Goal: Find specific fact: Find specific fact

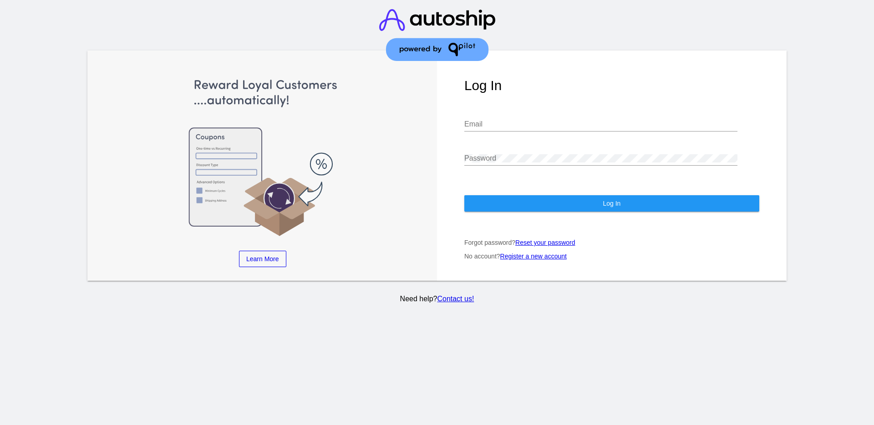
type input "aly@qpilot.cloud"
click at [586, 202] on button "Log In" at bounding box center [611, 203] width 295 height 16
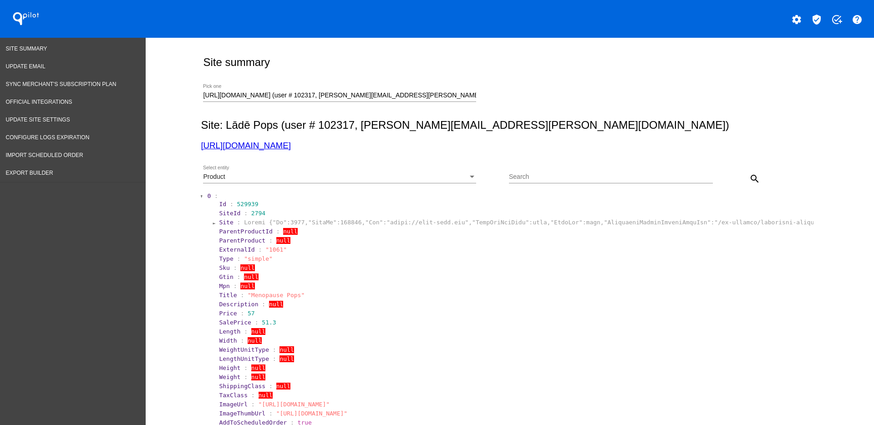
drag, startPoint x: 418, startPoint y: 88, endPoint x: 394, endPoint y: 97, distance: 26.4
click at [394, 97] on div "[URL][DOMAIN_NAME] (user # 102317, [PERSON_NAME][EMAIL_ADDRESS][PERSON_NAME][DO…" at bounding box center [339, 93] width 273 height 18
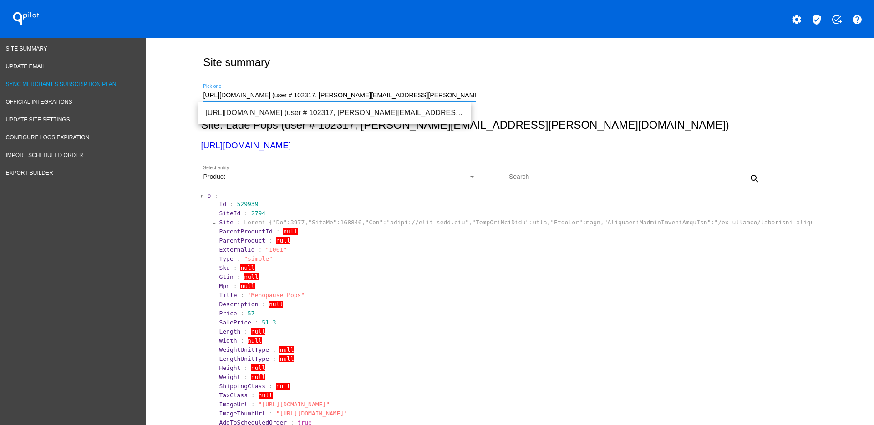
drag, startPoint x: 419, startPoint y: 96, endPoint x: 114, endPoint y: 81, distance: 304.9
click at [261, 105] on span "[URL][DOMAIN_NAME] (user # 89510, [PERSON_NAME][EMAIL_ADDRESS][DOMAIN_NAME]) - …" at bounding box center [334, 113] width 259 height 22
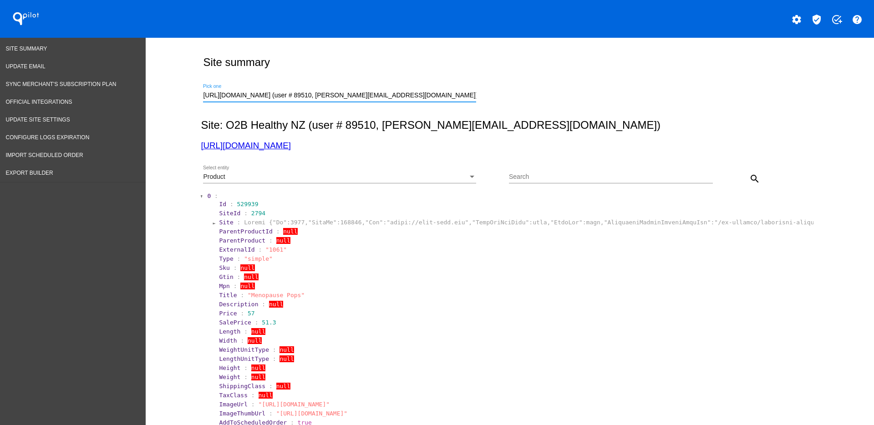
click at [468, 174] on div "Select entity" at bounding box center [472, 176] width 8 height 7
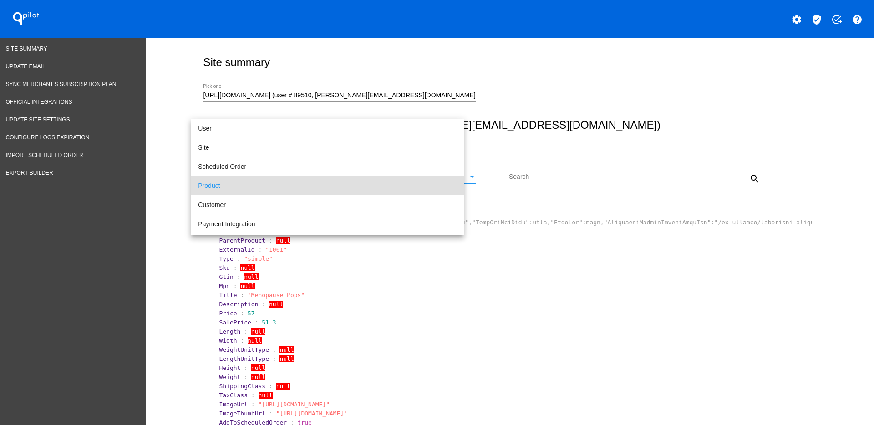
scroll to position [9, 0]
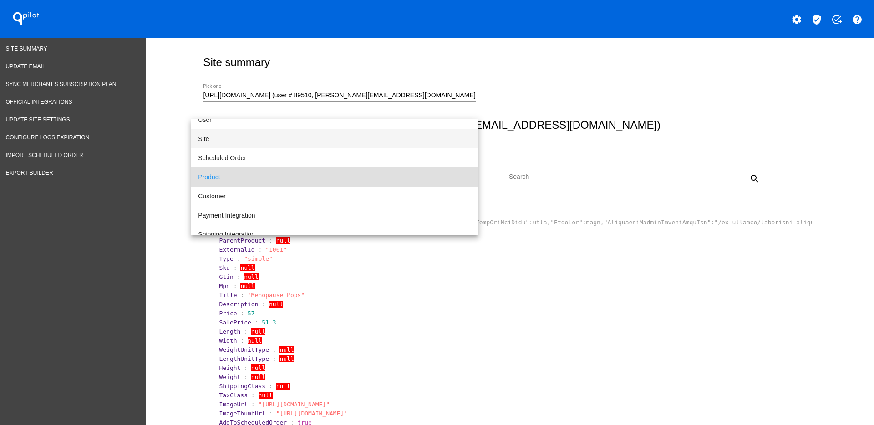
click at [355, 136] on span "Site" at bounding box center [334, 138] width 273 height 19
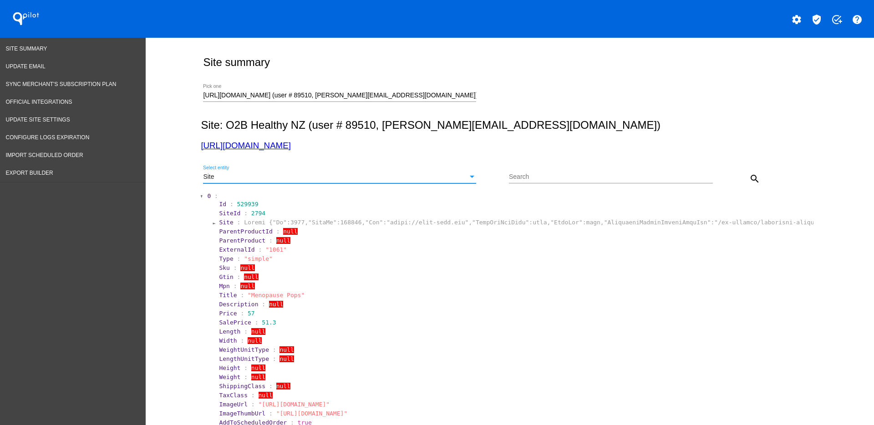
click at [747, 171] on button "search" at bounding box center [755, 178] width 18 height 18
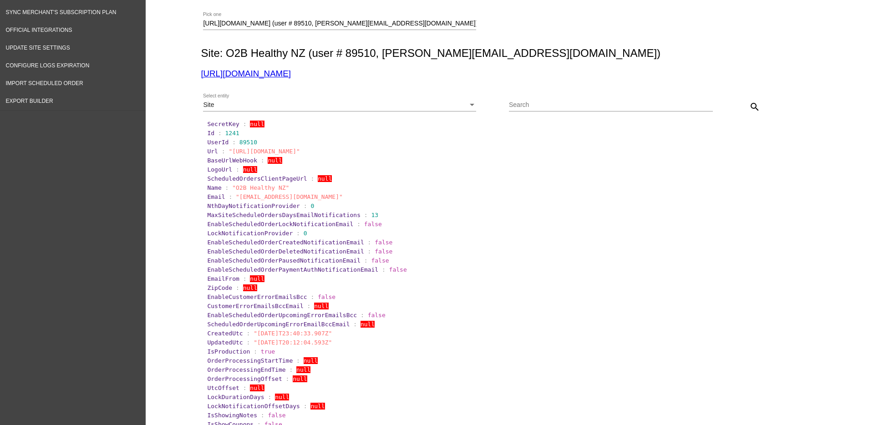
scroll to position [0, 0]
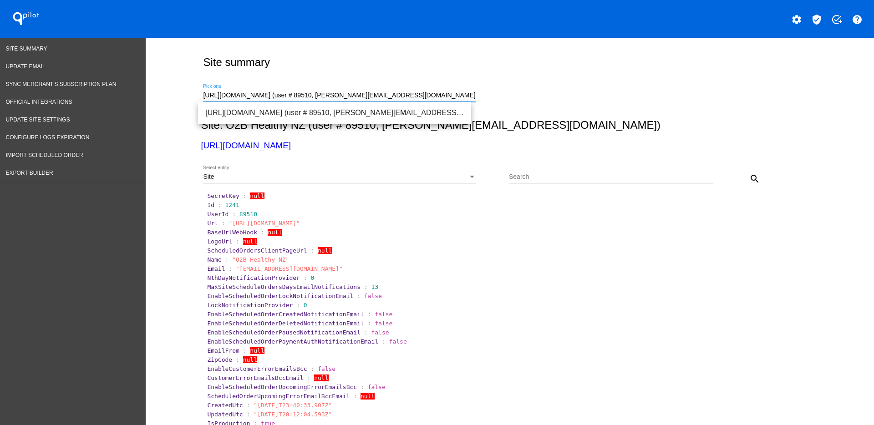
drag, startPoint x: 461, startPoint y: 97, endPoint x: 202, endPoint y: 93, distance: 258.6
click at [203, 93] on input "[URL][DOMAIN_NAME] (user # 89510, [PERSON_NAME][EMAIL_ADDRESS][DOMAIN_NAME]) - …" at bounding box center [339, 95] width 273 height 7
paste input "[URL][DOMAIN_NAME]"
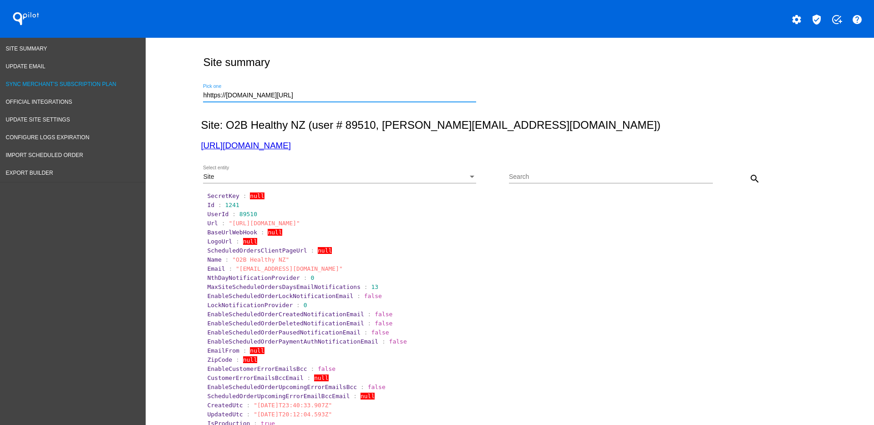
drag, startPoint x: 305, startPoint y: 96, endPoint x: 106, endPoint y: 84, distance: 199.7
paste input "Number"
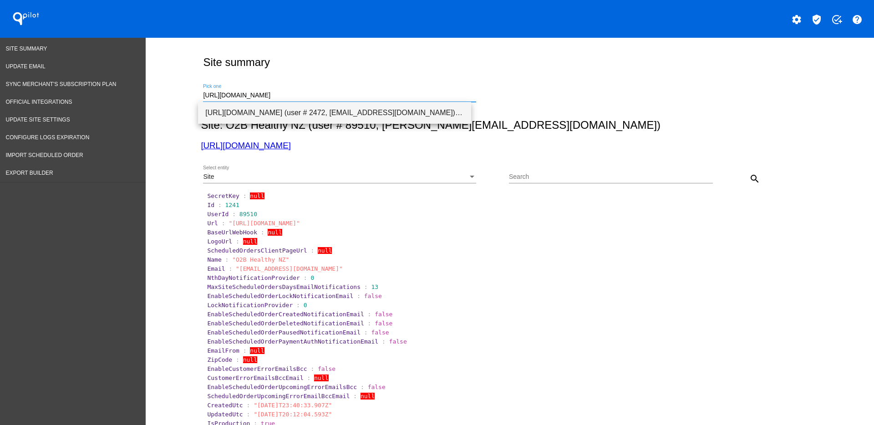
click at [344, 116] on span "[URL][DOMAIN_NAME] (user # 2472, [EMAIL_ADDRESS][DOMAIN_NAME]) - Production" at bounding box center [334, 113] width 259 height 22
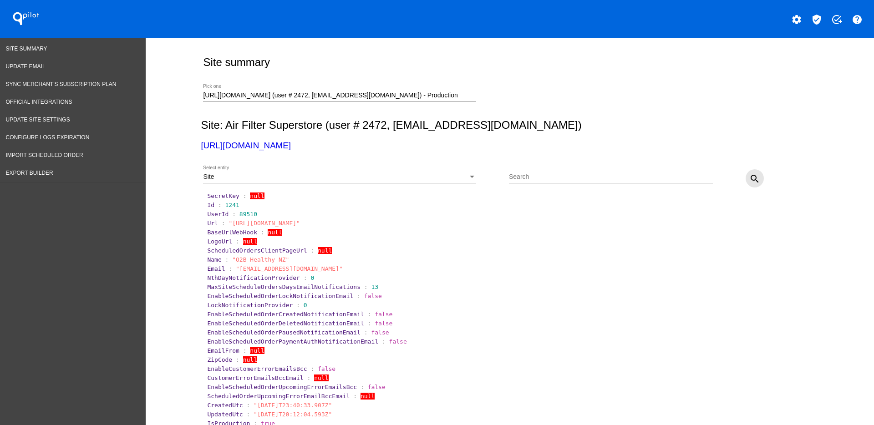
click at [749, 176] on mat-icon "search" at bounding box center [754, 178] width 11 height 11
click at [327, 176] on div "Site" at bounding box center [335, 176] width 265 height 7
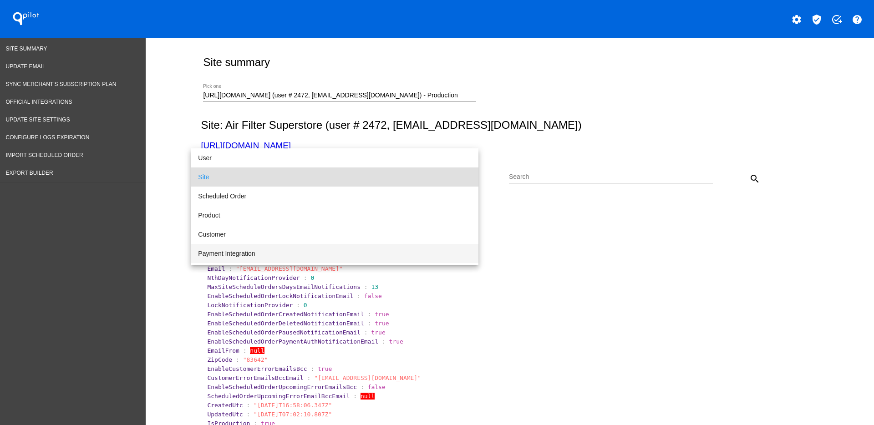
click at [313, 248] on span "Payment Integration" at bounding box center [334, 253] width 273 height 19
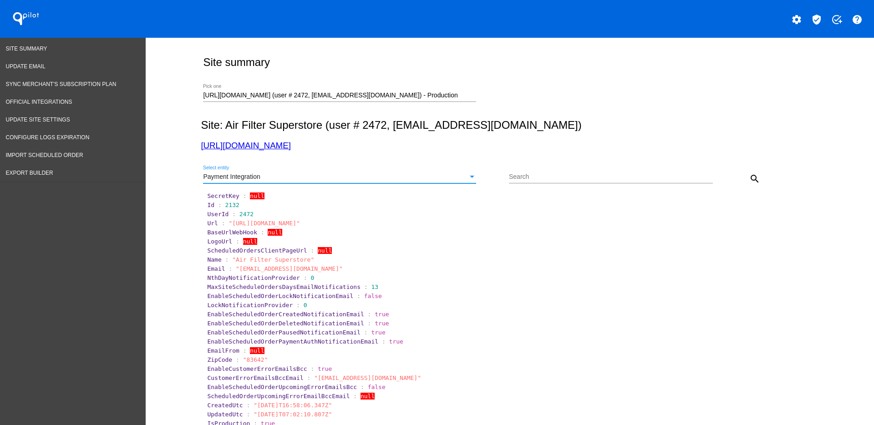
click at [749, 178] on mat-icon "search" at bounding box center [754, 178] width 11 height 11
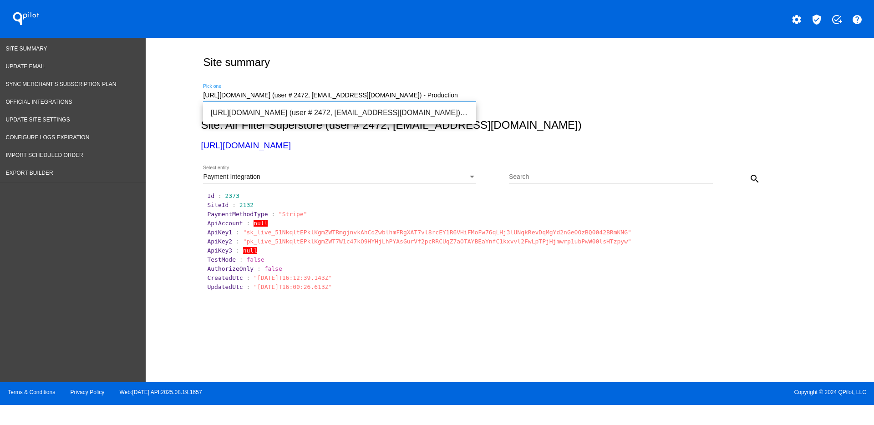
click at [439, 95] on input "[URL][DOMAIN_NAME] (user # 2472, [EMAIL_ADDRESS][DOMAIN_NAME]) - Production" at bounding box center [339, 95] width 273 height 7
drag, startPoint x: 450, startPoint y: 93, endPoint x: 290, endPoint y: 97, distance: 159.8
click at [290, 97] on input "[URL][DOMAIN_NAME] (user # 2472, [EMAIL_ADDRESS][DOMAIN_NAME]) - Production" at bounding box center [339, 95] width 273 height 7
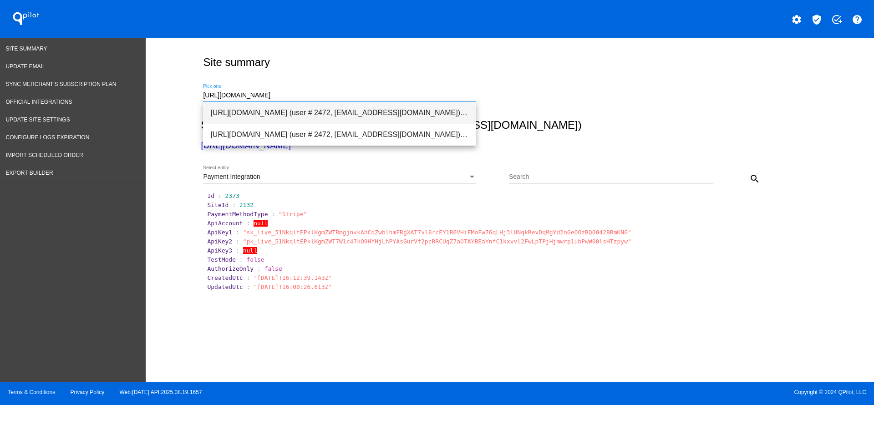
click at [326, 115] on span "[URL][DOMAIN_NAME] (user # 2472, [EMAIL_ADDRESS][DOMAIN_NAME]) - Production" at bounding box center [339, 113] width 259 height 22
type input "[URL][DOMAIN_NAME] (user # 2472, [EMAIL_ADDRESS][DOMAIN_NAME]) - Production"
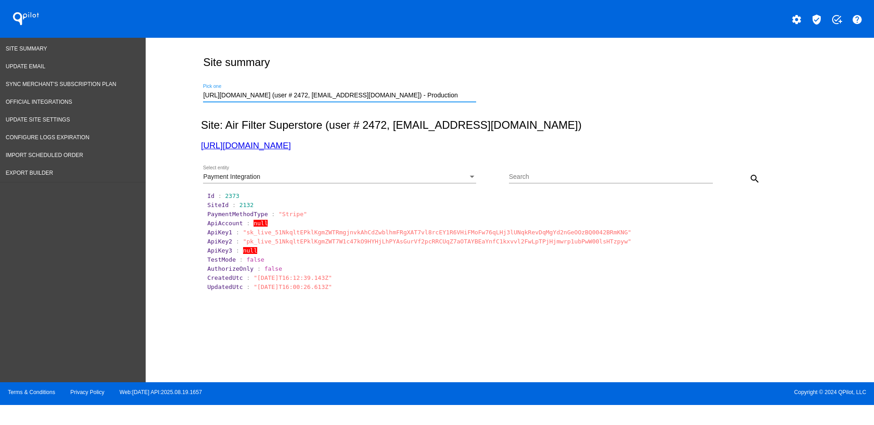
click at [751, 180] on mat-icon "search" at bounding box center [754, 178] width 11 height 11
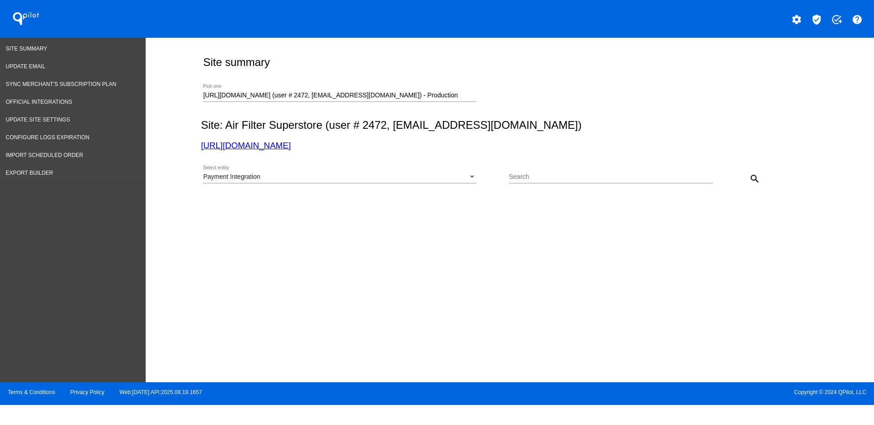
click at [420, 180] on div "Payment Integration" at bounding box center [335, 176] width 265 height 7
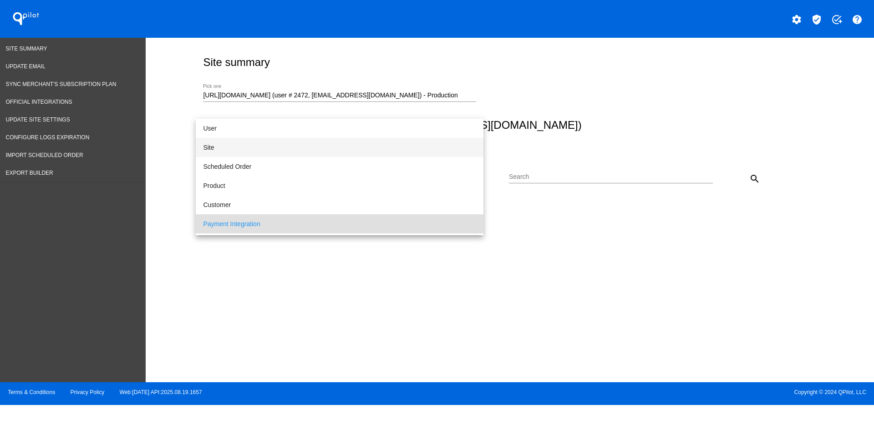
click at [227, 147] on span "Site" at bounding box center [339, 147] width 273 height 19
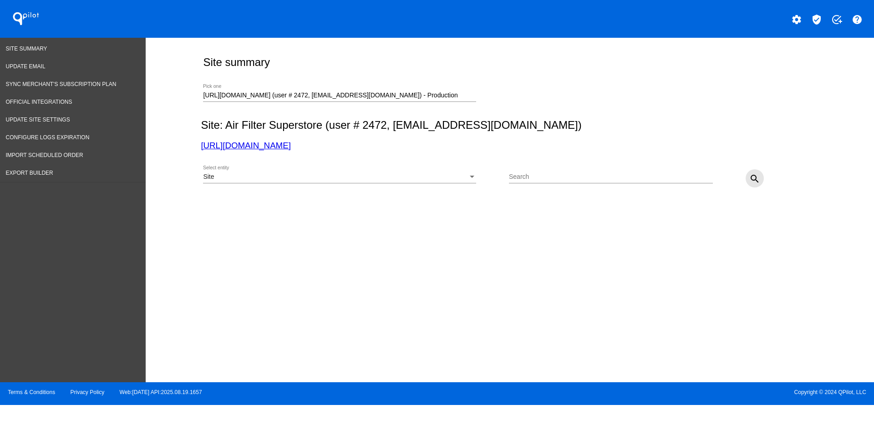
click at [757, 178] on mat-icon "search" at bounding box center [754, 178] width 11 height 11
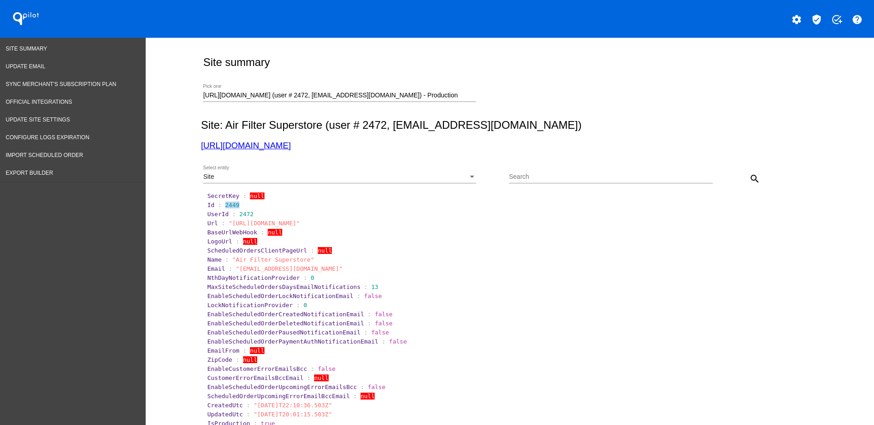
drag, startPoint x: 218, startPoint y: 204, endPoint x: 245, endPoint y: 206, distance: 27.8
click at [246, 206] on section "Id : 2449" at bounding box center [510, 205] width 606 height 7
copy span "2449"
